Goal: Task Accomplishment & Management: Complete application form

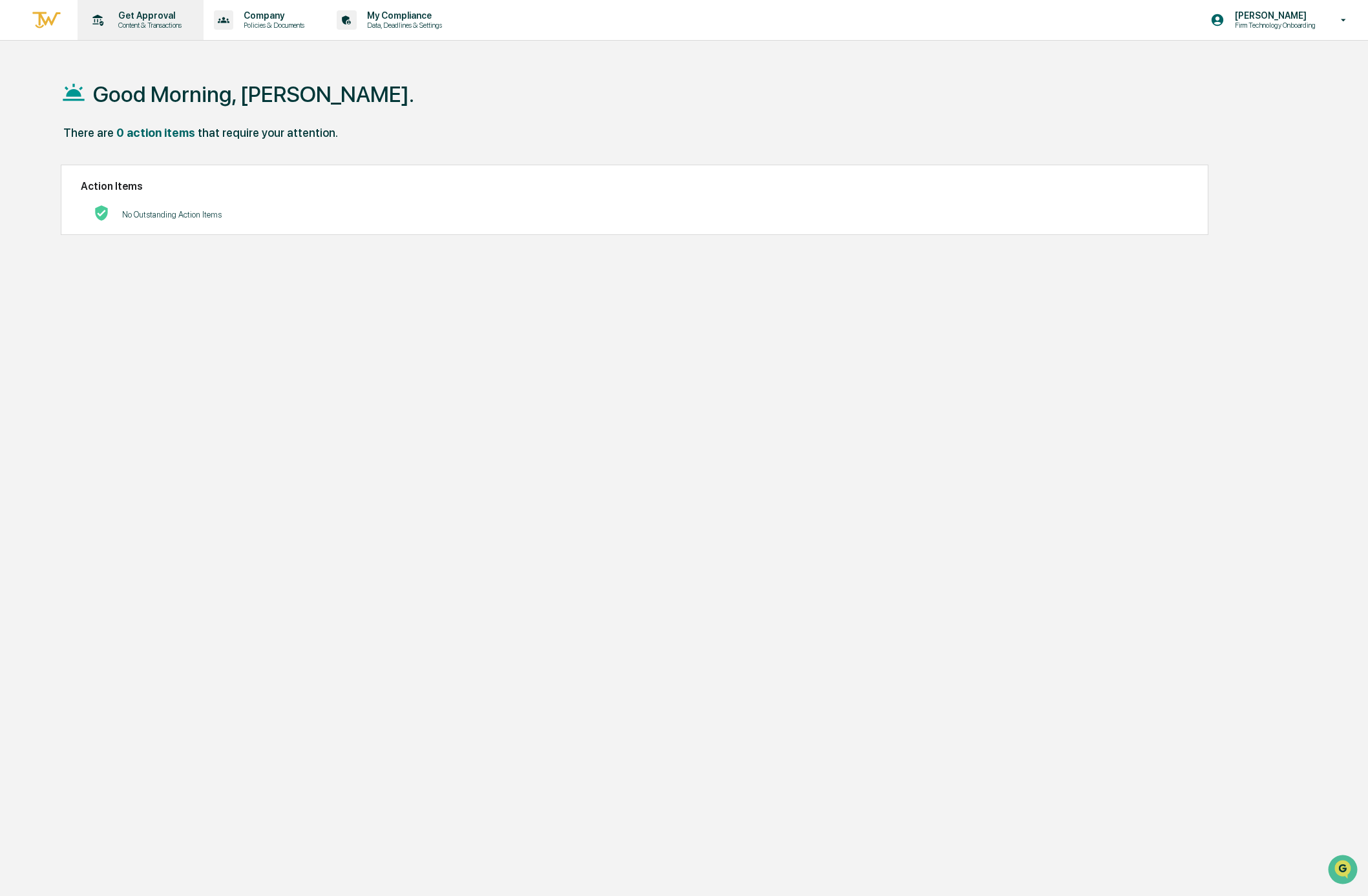
click at [132, 22] on p "Content & Transactions" at bounding box center [147, 25] width 80 height 9
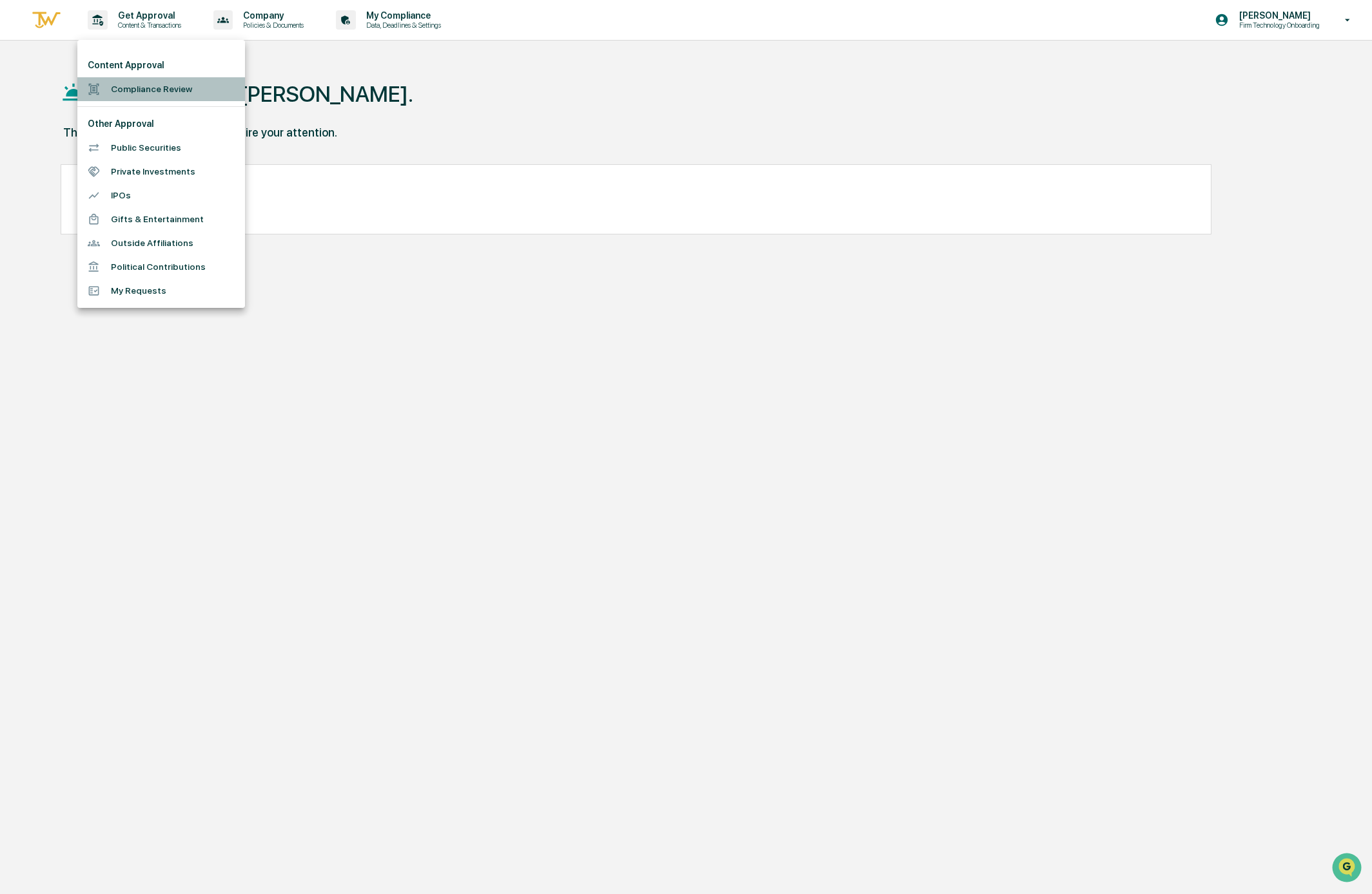
click at [151, 86] on li "Compliance Review" at bounding box center [160, 89] width 168 height 24
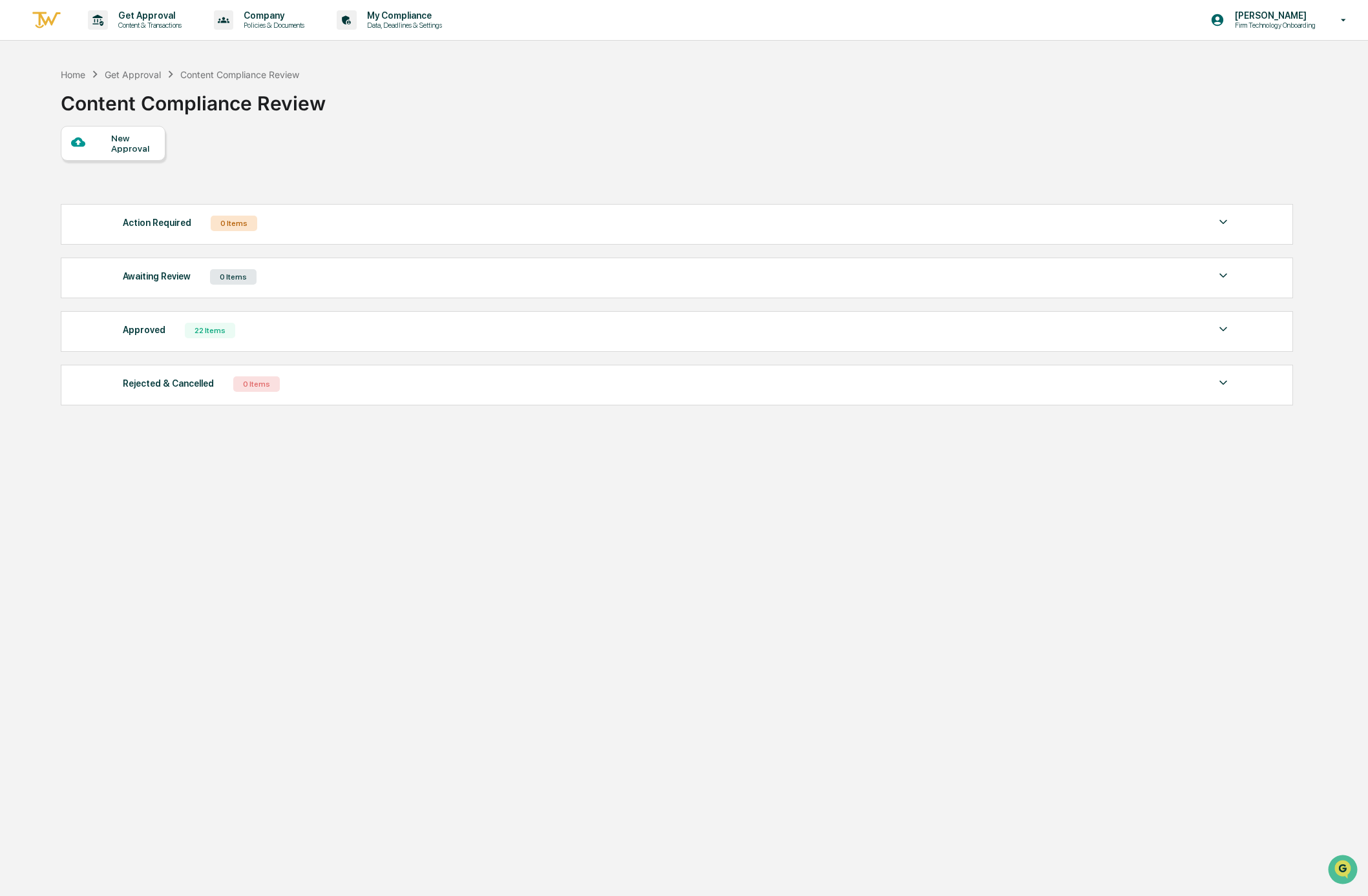
click at [101, 142] on div at bounding box center [91, 143] width 40 height 16
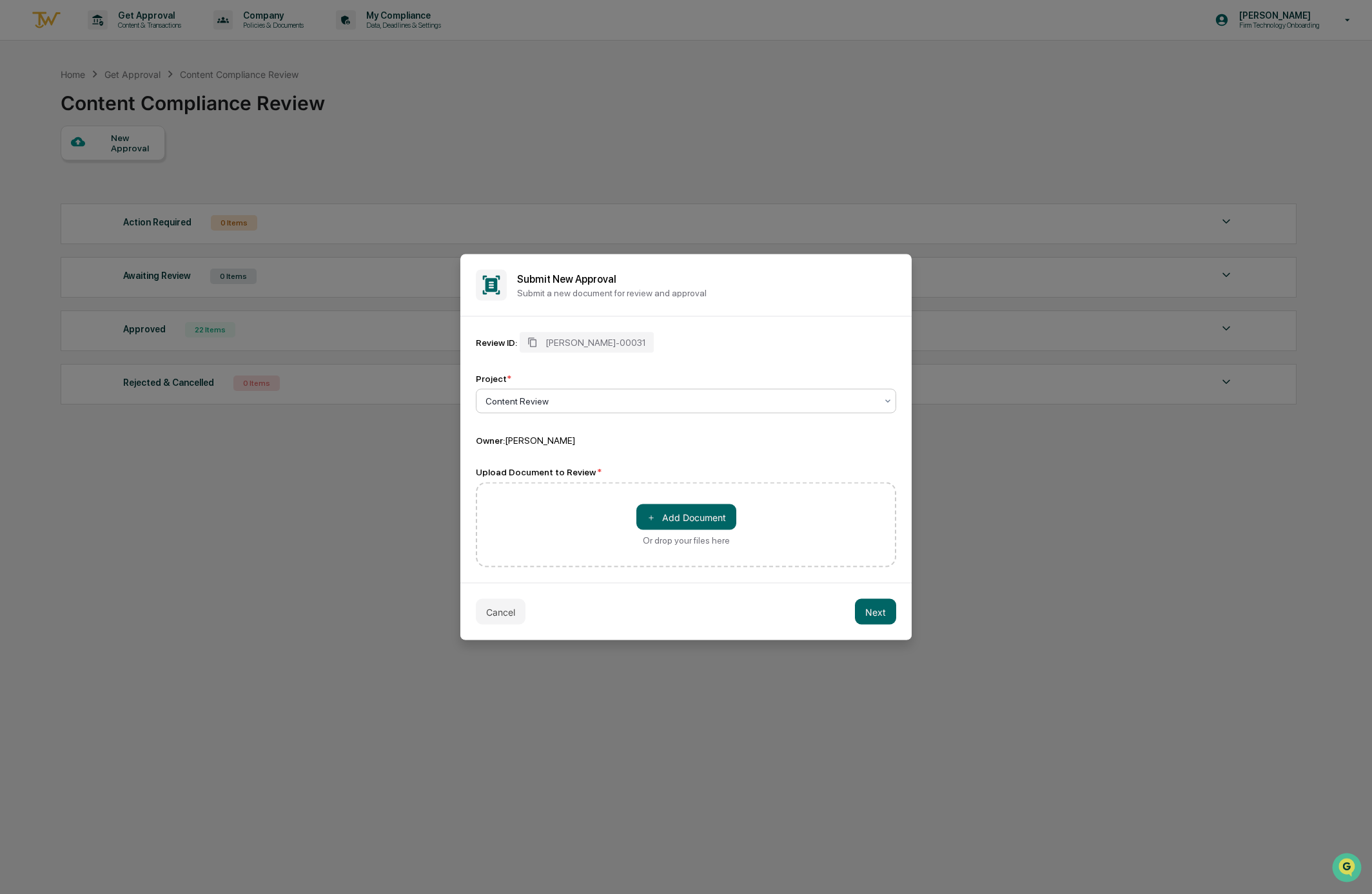
click at [534, 400] on div "Content Review" at bounding box center [681, 401] width 391 height 11
click at [562, 437] on div "Content Review" at bounding box center [686, 432] width 419 height 26
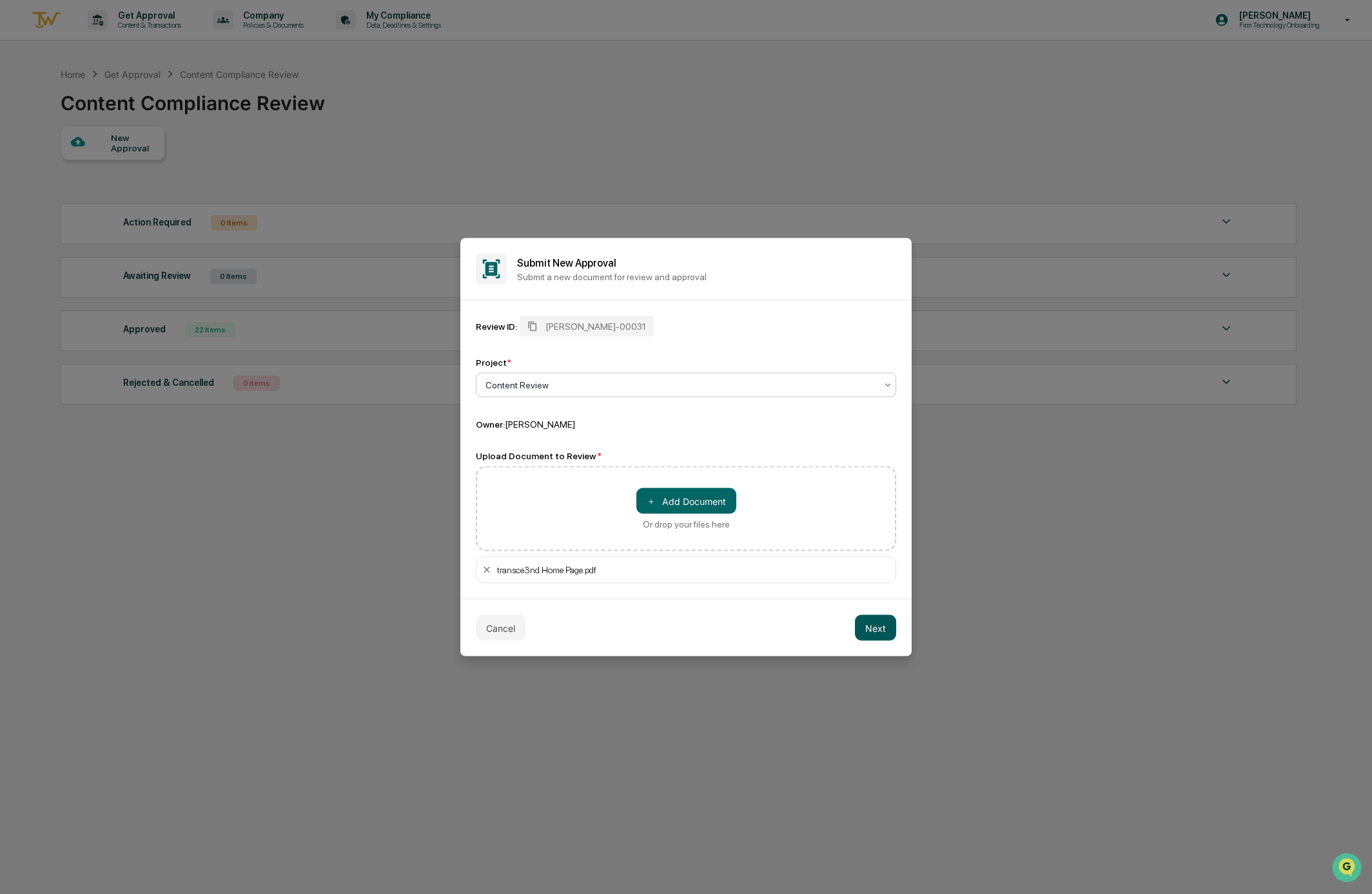
click at [876, 627] on button "Next" at bounding box center [876, 628] width 41 height 26
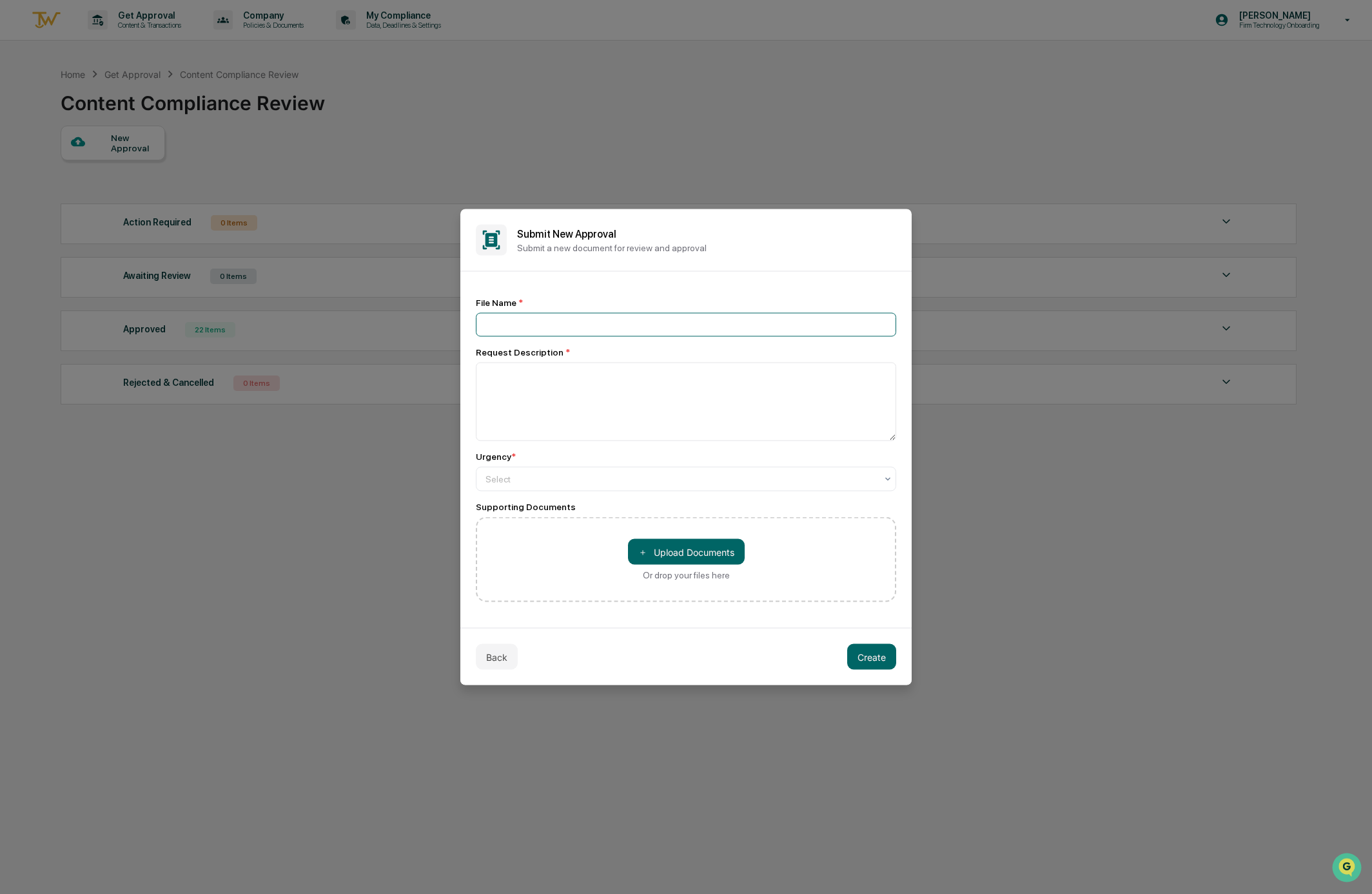
click at [542, 331] on input at bounding box center [686, 325] width 420 height 24
type input "**********"
click at [587, 421] on textarea at bounding box center [686, 402] width 420 height 79
type textarea "**********"
click at [596, 481] on div at bounding box center [681, 479] width 391 height 13
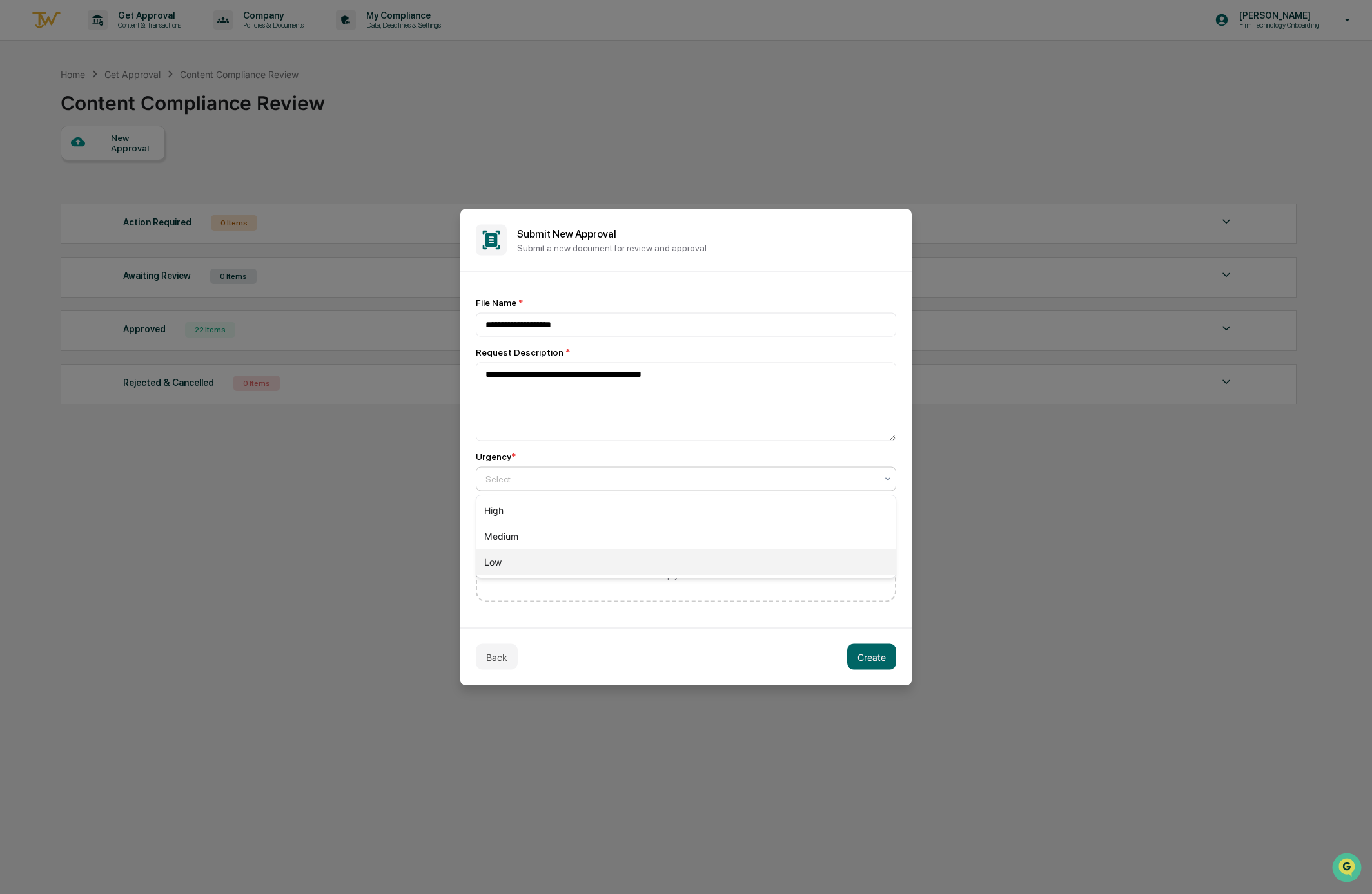
click at [544, 552] on div "Low" at bounding box center [686, 563] width 419 height 26
click at [850, 655] on button "Create" at bounding box center [871, 657] width 49 height 26
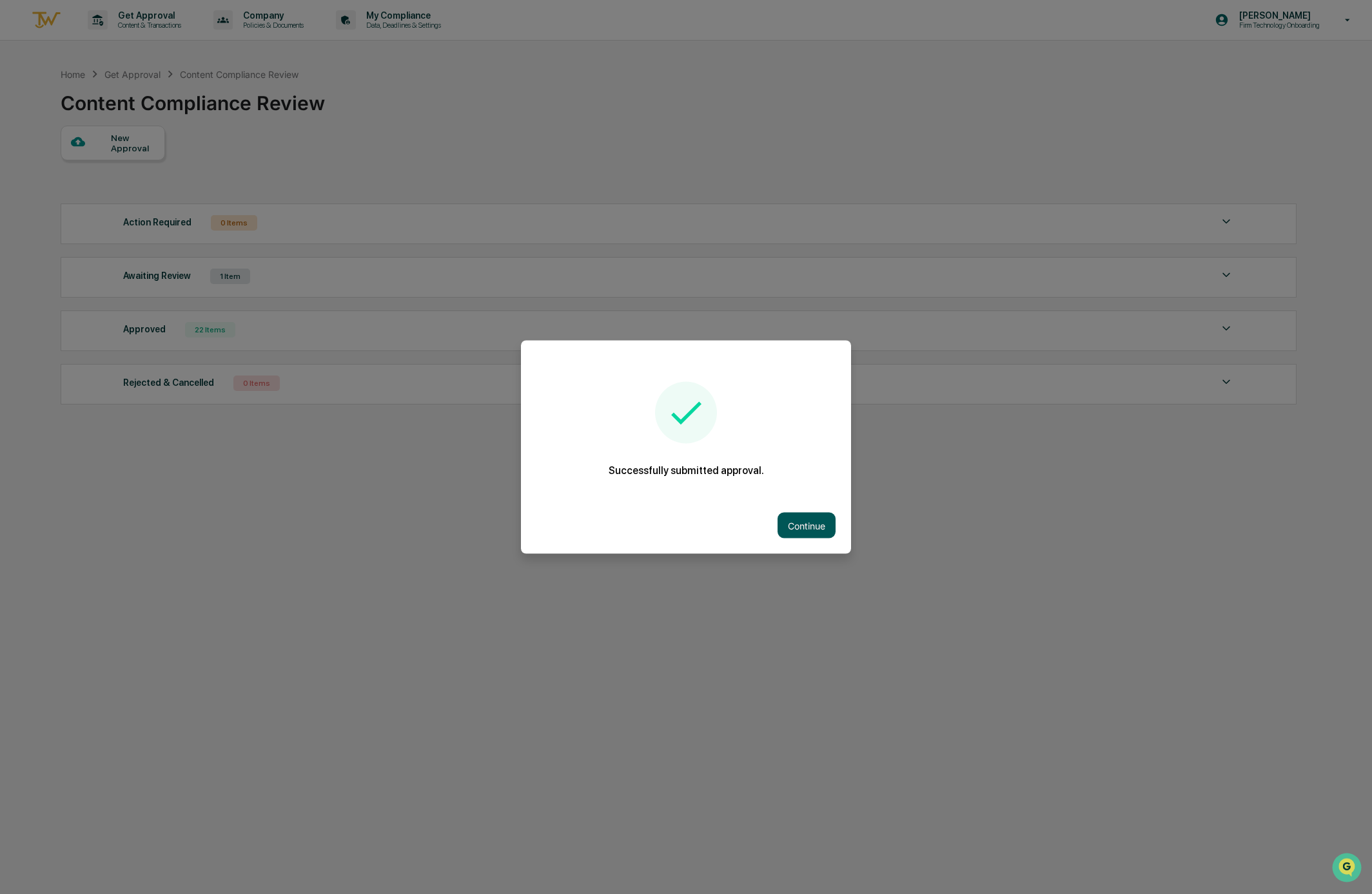
click at [807, 525] on button "Continue" at bounding box center [807, 526] width 58 height 26
